Goal: Navigation & Orientation: Find specific page/section

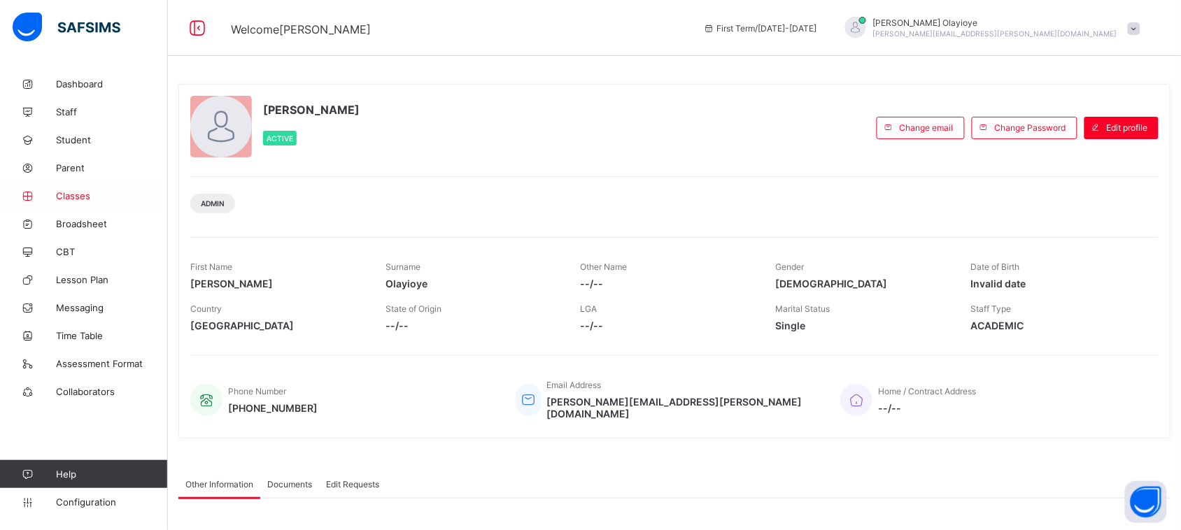
click at [81, 192] on span "Classes" at bounding box center [112, 195] width 112 height 11
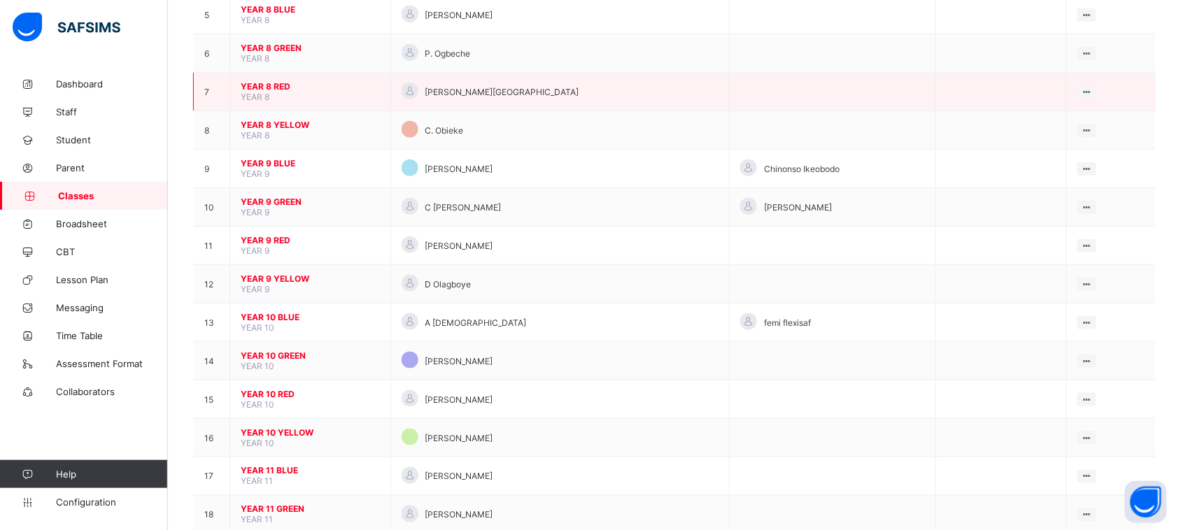
scroll to position [322, 0]
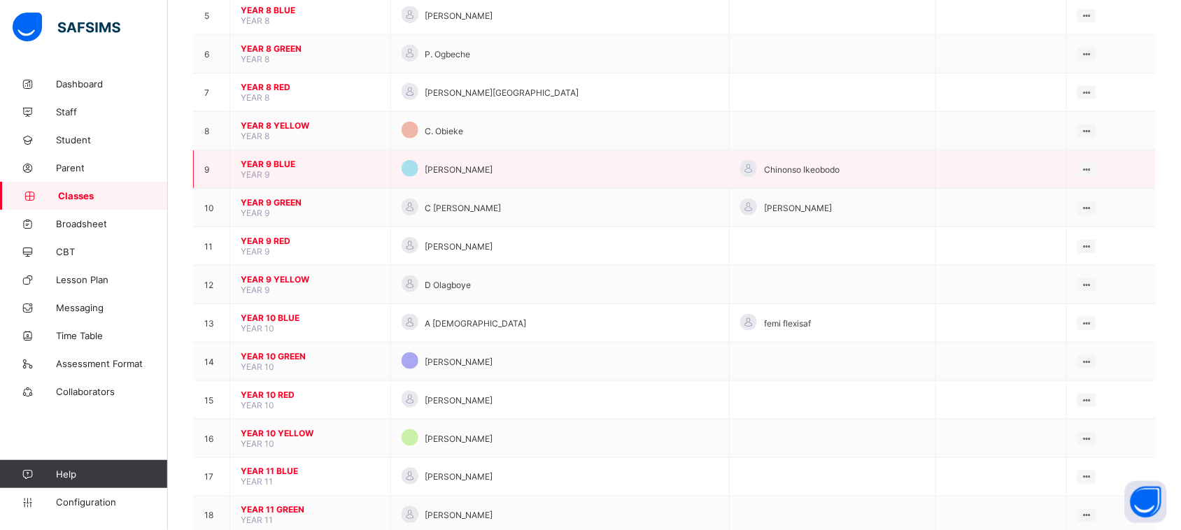
click at [278, 159] on span "YEAR 9 BLUE" at bounding box center [310, 164] width 139 height 10
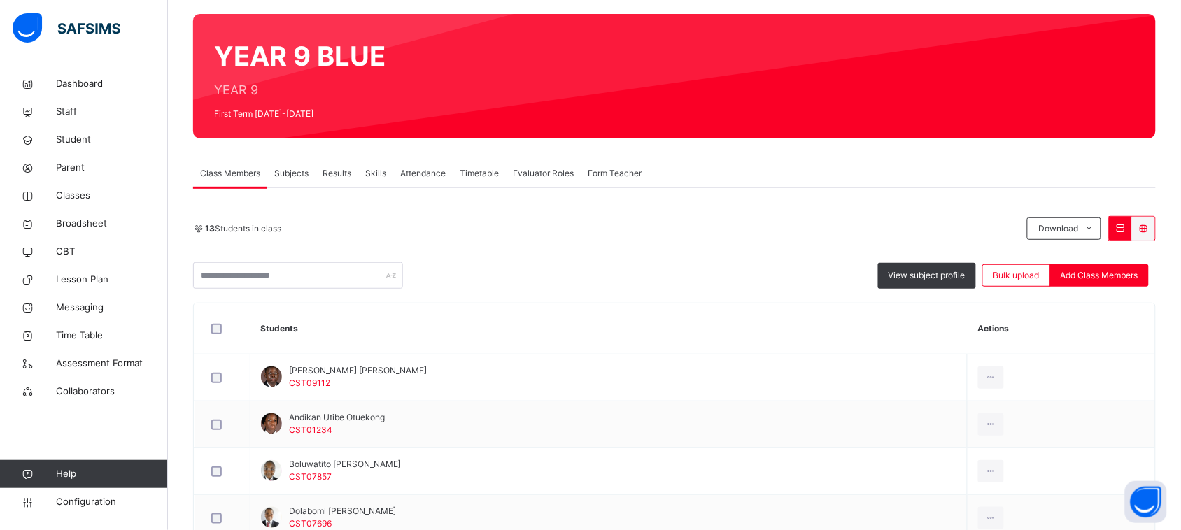
scroll to position [104, 0]
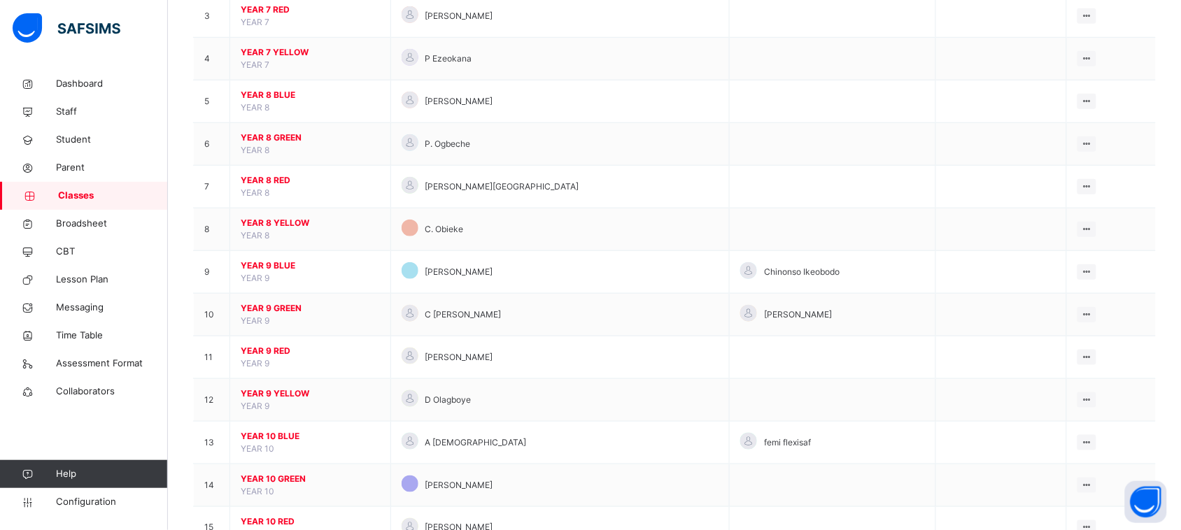
scroll to position [260, 0]
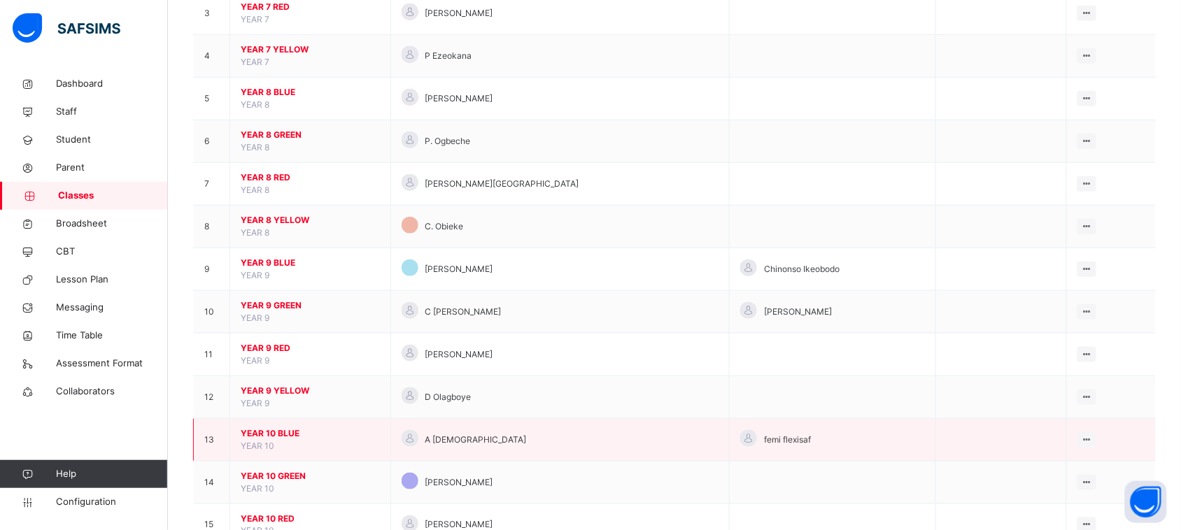
click at [284, 430] on span "YEAR 10 BLUE" at bounding box center [310, 433] width 139 height 13
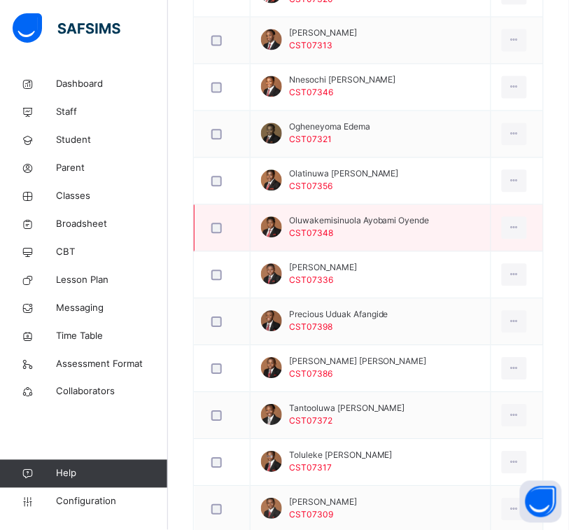
scroll to position [1110, 0]
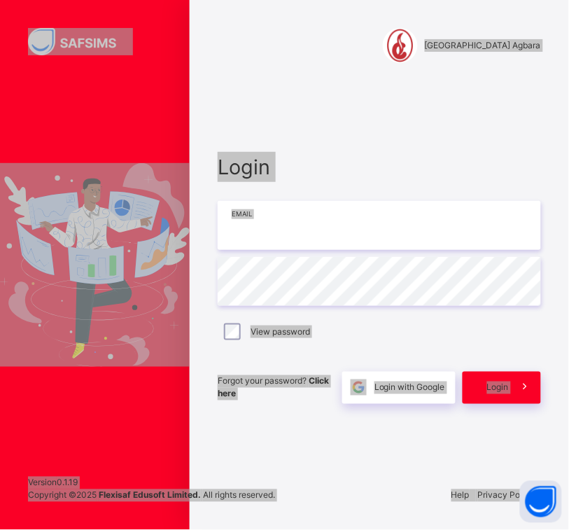
type input "**********"
